Goal: Find specific page/section: Find specific page/section

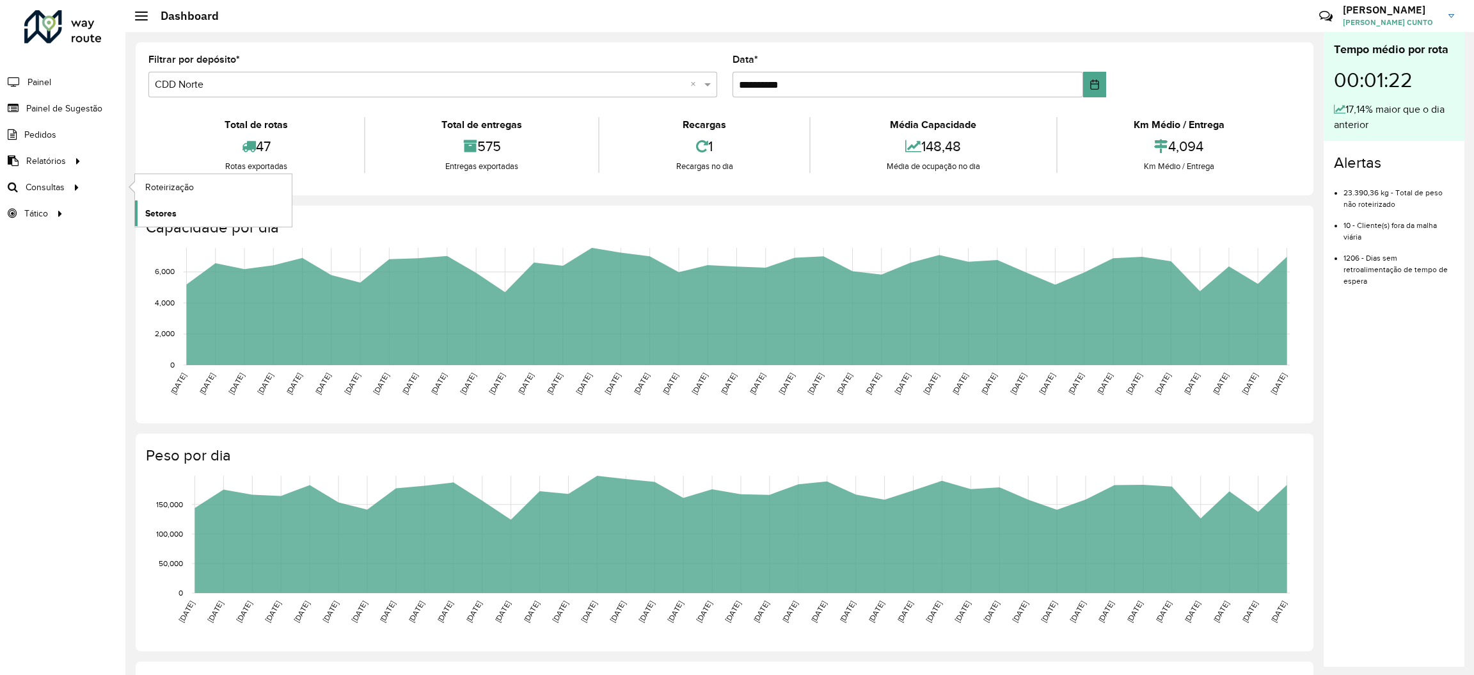
click at [200, 209] on link "Setores" at bounding box center [213, 213] width 157 height 26
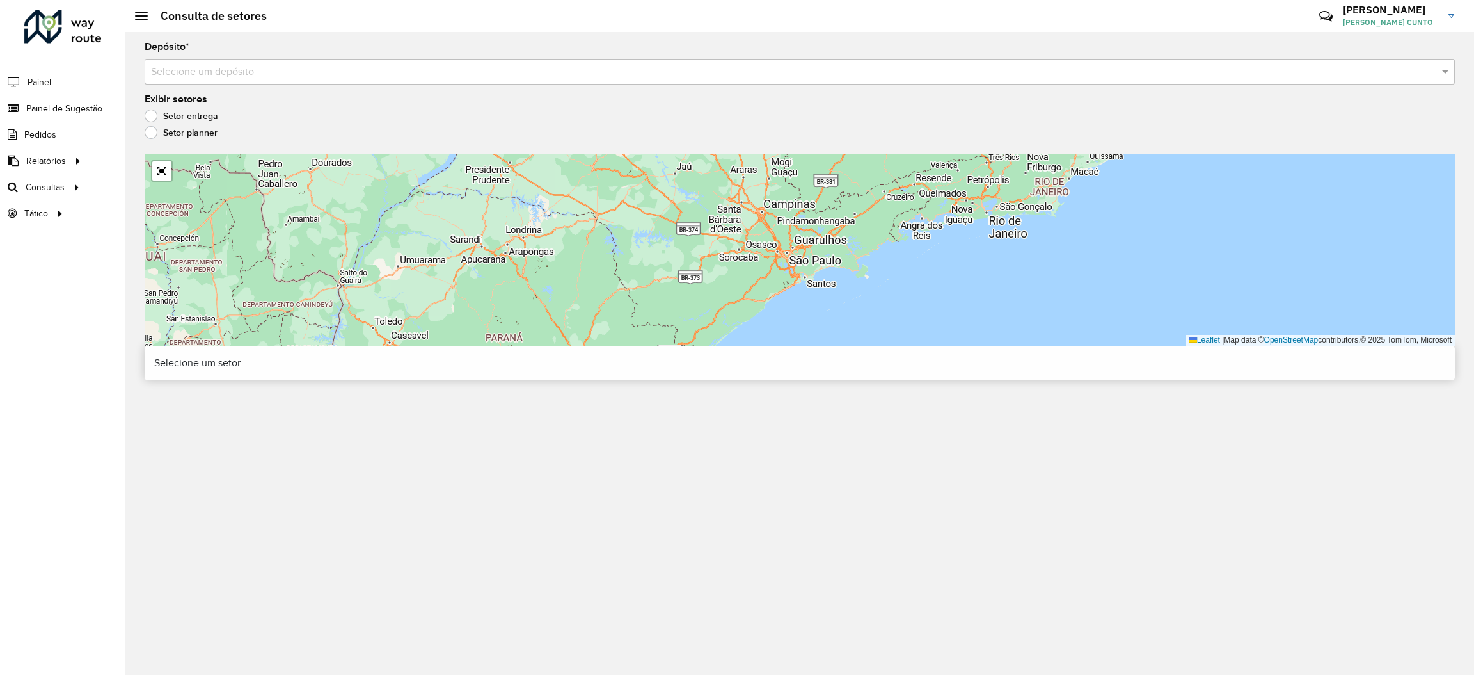
click at [356, 70] on input "text" at bounding box center [787, 72] width 1272 height 15
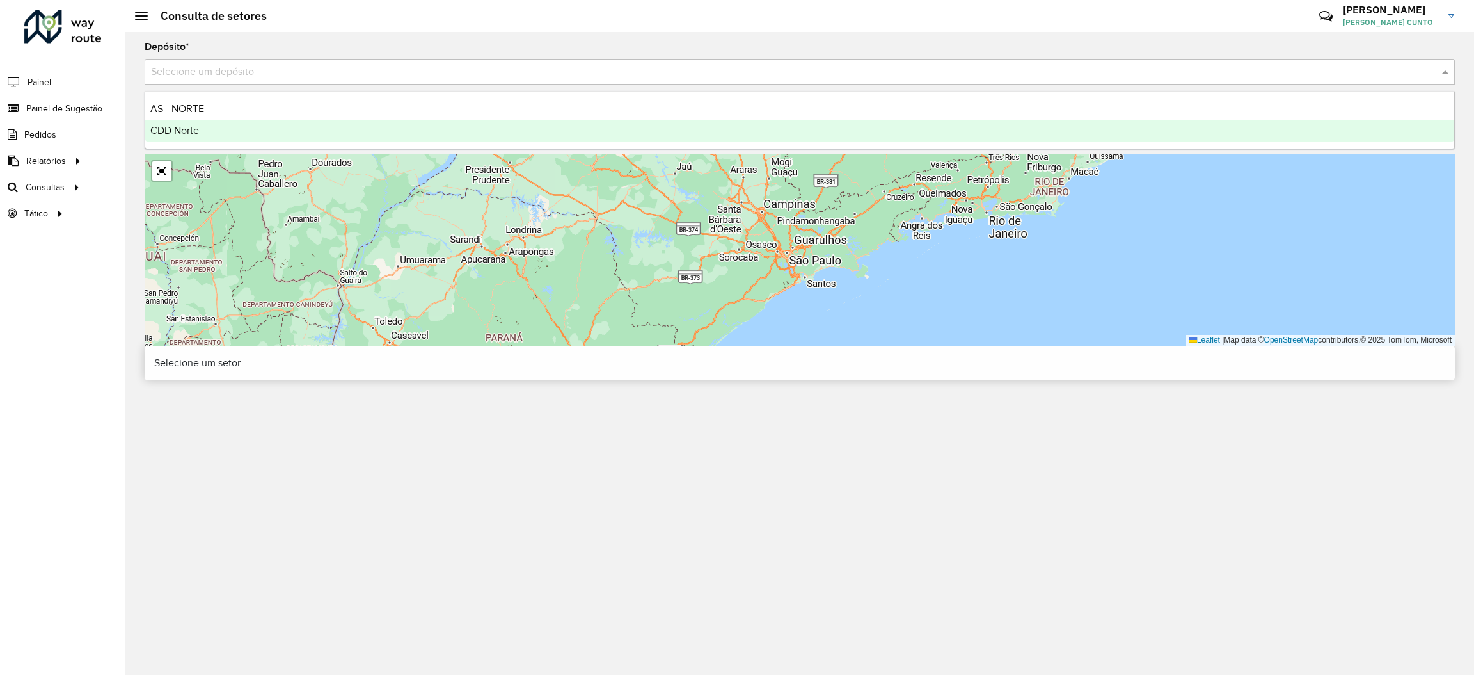
click at [330, 133] on div "CDD Norte" at bounding box center [799, 131] width 1309 height 22
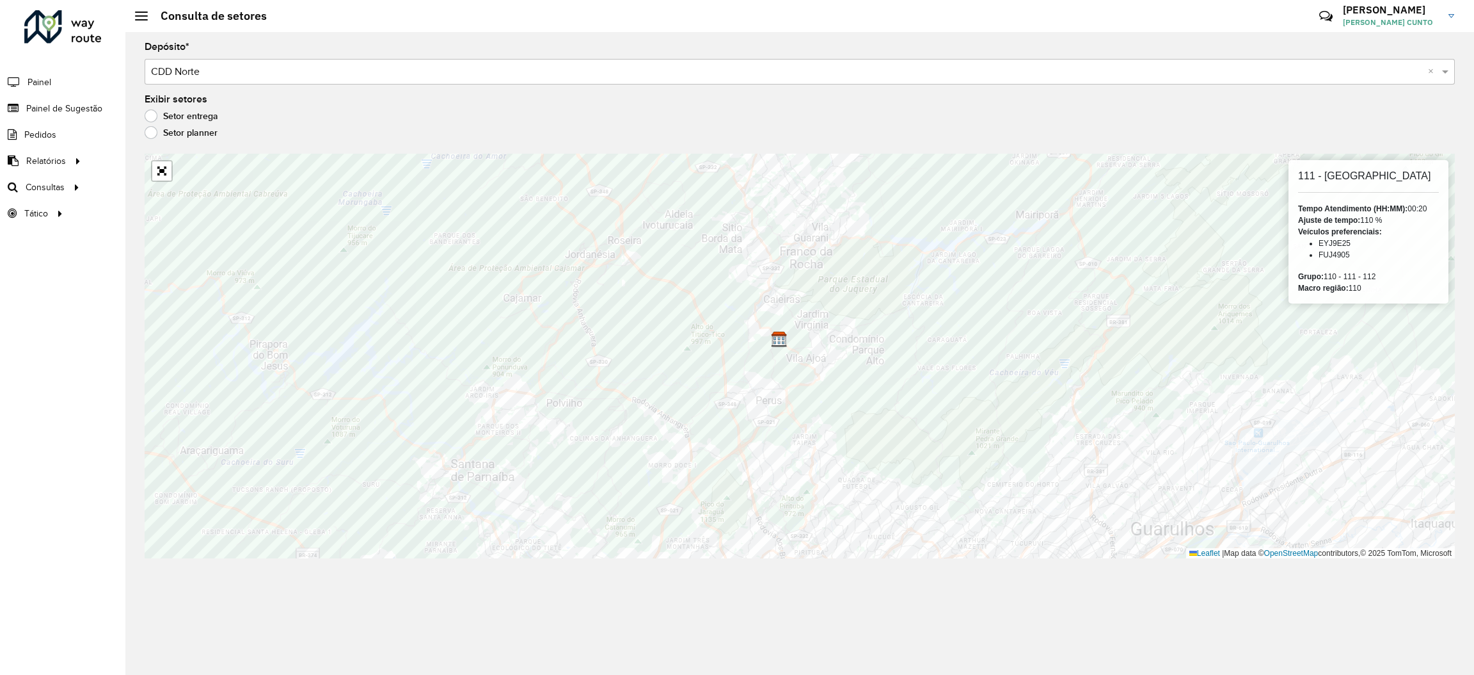
click at [635, 122] on div "Setor entrega" at bounding box center [800, 118] width 1311 height 15
click at [548, 38] on div "Depósito * Selecione um depósito × CDD Norte × Exibir setores Setor entrega Set…" at bounding box center [799, 353] width 1349 height 643
click at [836, 130] on div "Setor planner" at bounding box center [800, 135] width 1311 height 15
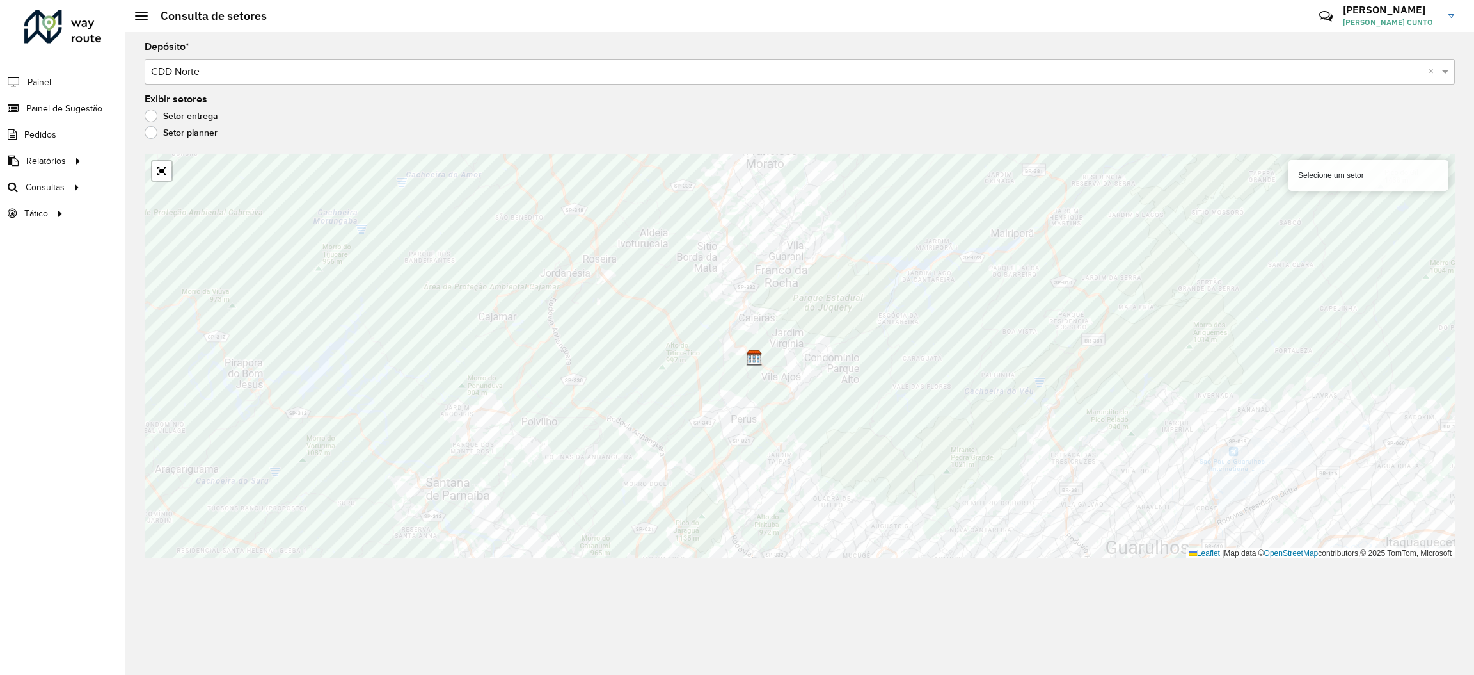
click at [105, 428] on div "Roteirizador AmbevTech Painel Painel de Sugestão Pedidos Relatórios Clientes Cl…" at bounding box center [62, 337] width 125 height 675
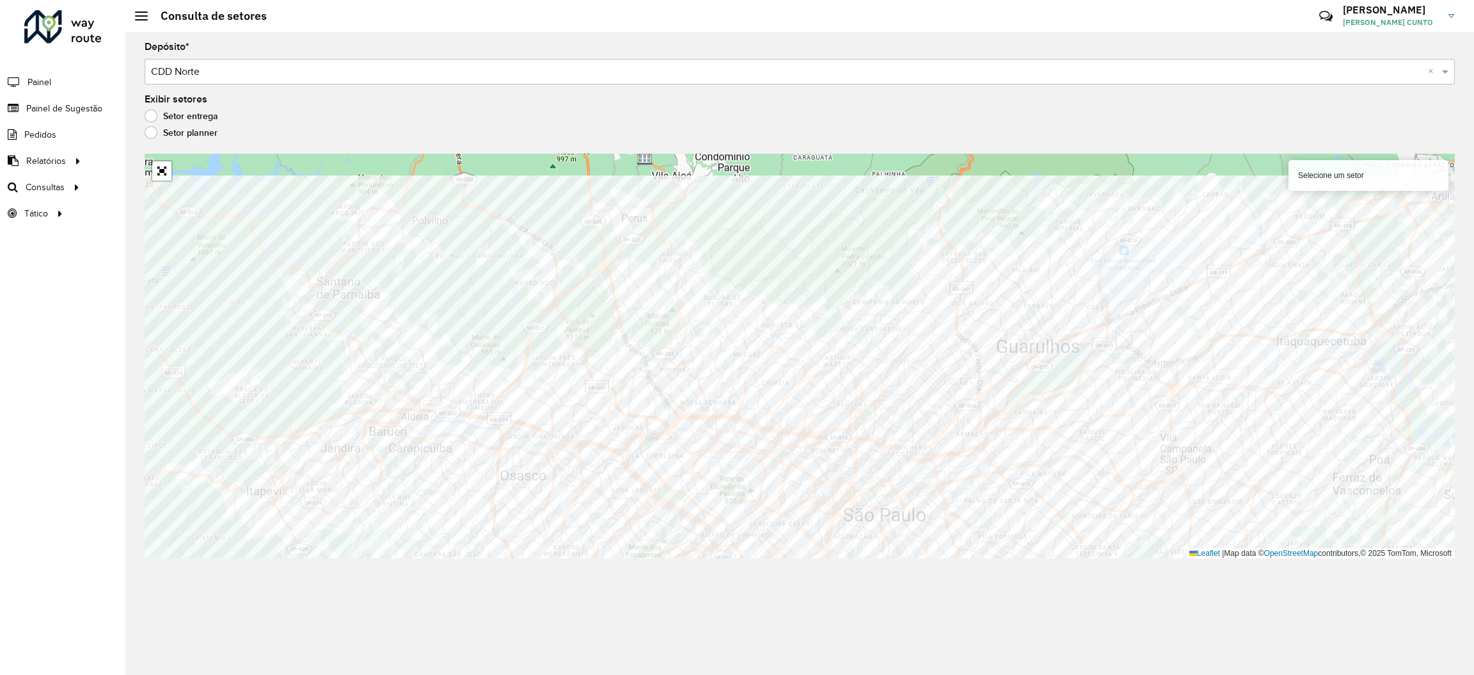
click at [1039, 488] on div "Selecione um setor Leaflet | Map data © OpenStreetMap contributors,© 2025 TomTo…" at bounding box center [800, 356] width 1311 height 404
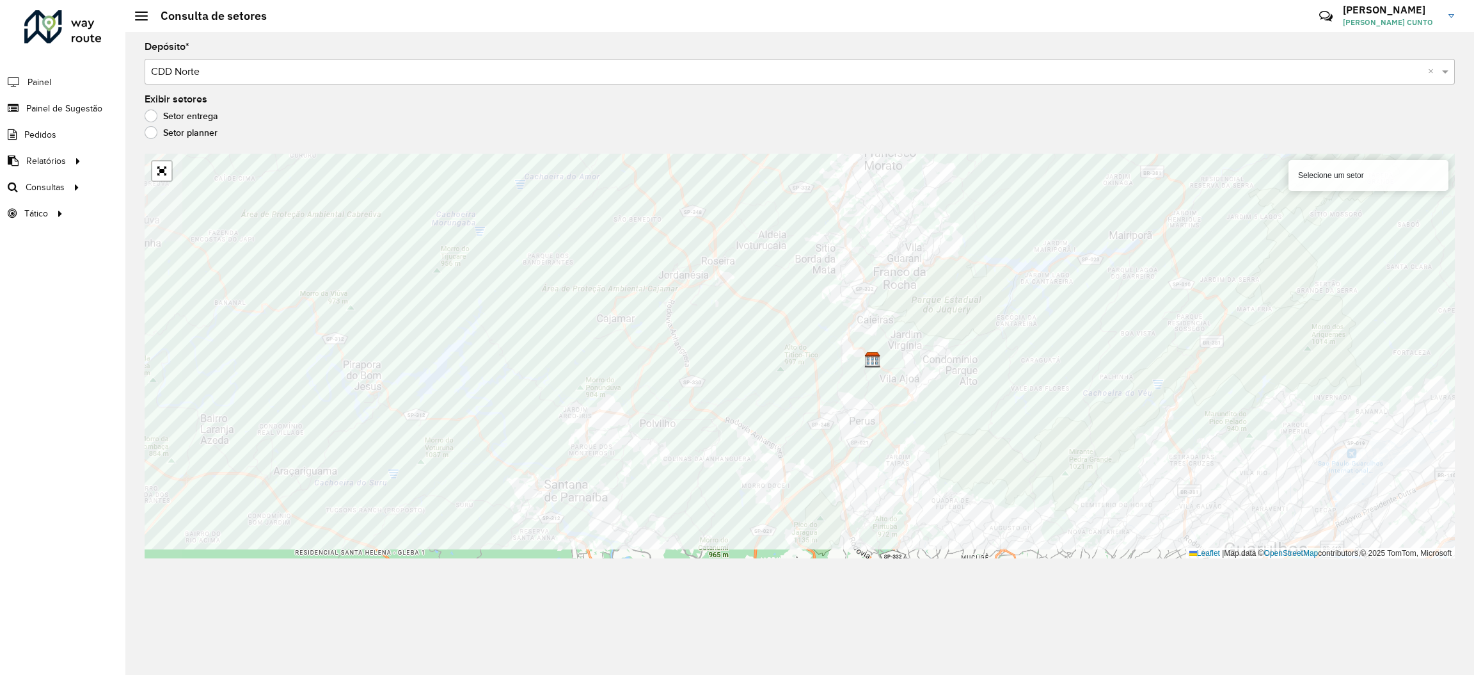
drag, startPoint x: 1027, startPoint y: 417, endPoint x: 993, endPoint y: 125, distance: 293.2
click at [993, 125] on formly-group "Depósito * Selecione um depósito × CDD Norte × Exibir setores Setor entrega Set…" at bounding box center [800, 300] width 1311 height 516
